Goal: Transaction & Acquisition: Register for event/course

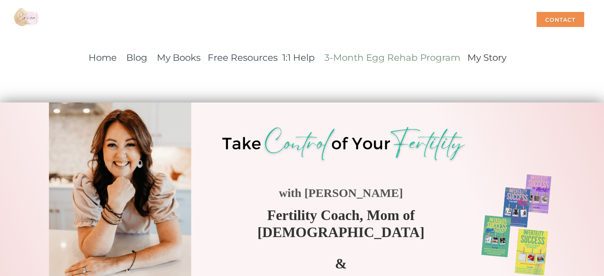
click at [393, 58] on link "3-Month Egg Rehab Program" at bounding box center [392, 57] width 136 height 11
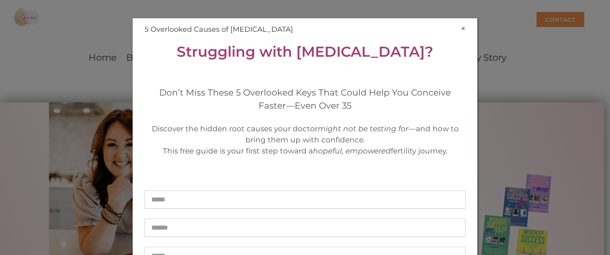
click at [461, 28] on button "×" at bounding box center [463, 28] width 5 height 8
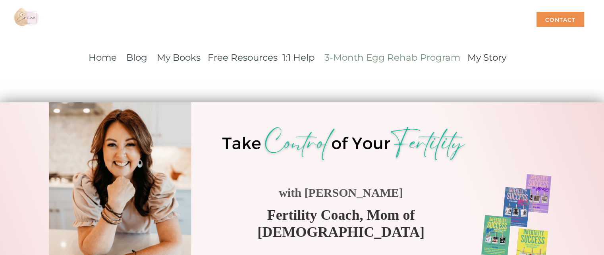
click at [385, 55] on link "3-Month Egg Rehab Program" at bounding box center [392, 57] width 136 height 11
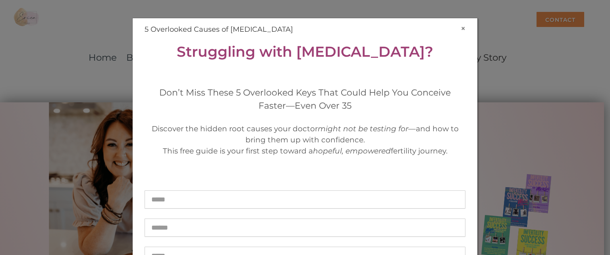
click at [461, 31] on button "×" at bounding box center [463, 28] width 5 height 8
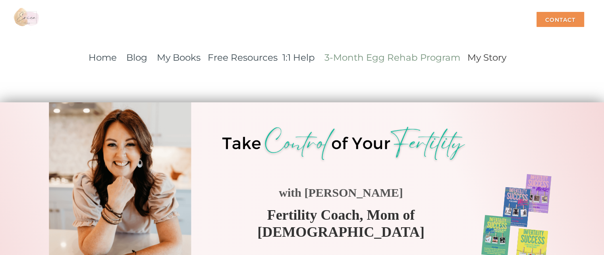
click at [418, 58] on link "3-Month Egg Rehab Program" at bounding box center [392, 57] width 136 height 11
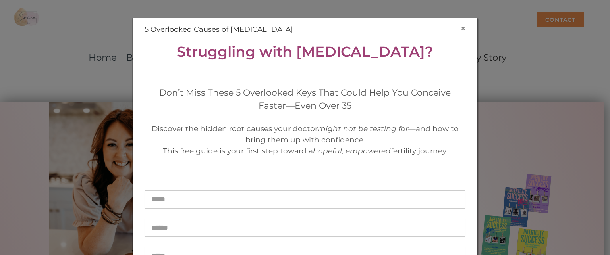
drag, startPoint x: 458, startPoint y: 28, endPoint x: 459, endPoint y: 23, distance: 5.6
click at [461, 28] on button "×" at bounding box center [463, 28] width 5 height 8
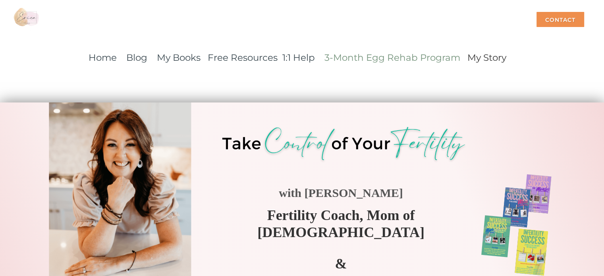
click at [378, 58] on link "3-Month Egg Rehab Program" at bounding box center [392, 57] width 136 height 11
